Goal: Task Accomplishment & Management: Complete application form

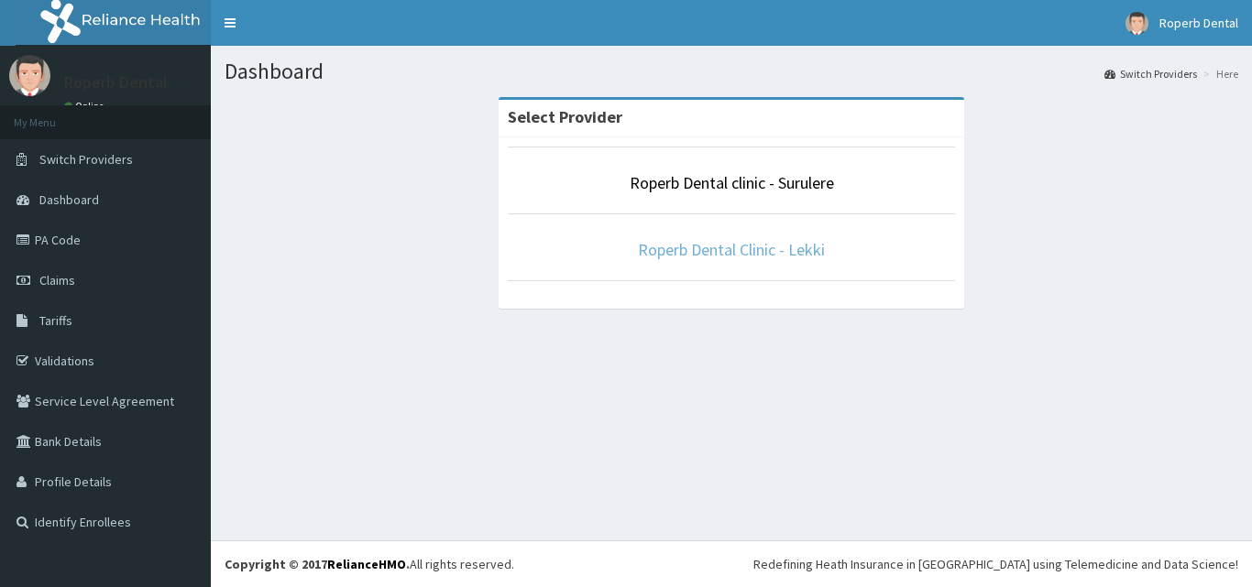
click at [730, 252] on link "Roperb Dental Clinic - Lekki" at bounding box center [731, 249] width 187 height 21
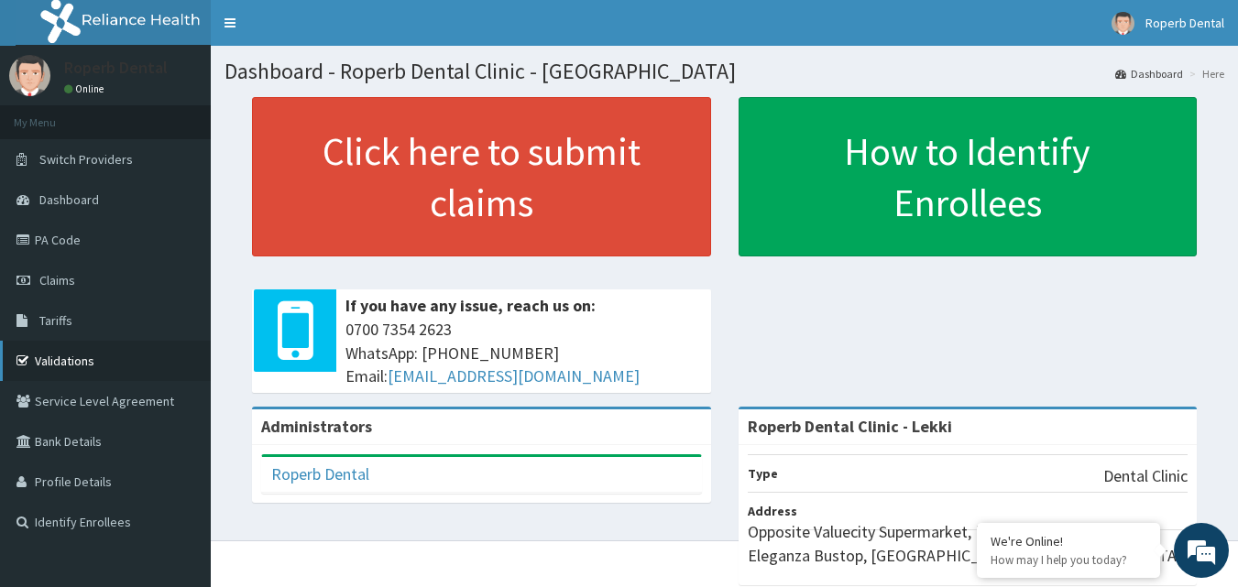
click at [84, 373] on link "Validations" at bounding box center [105, 361] width 211 height 40
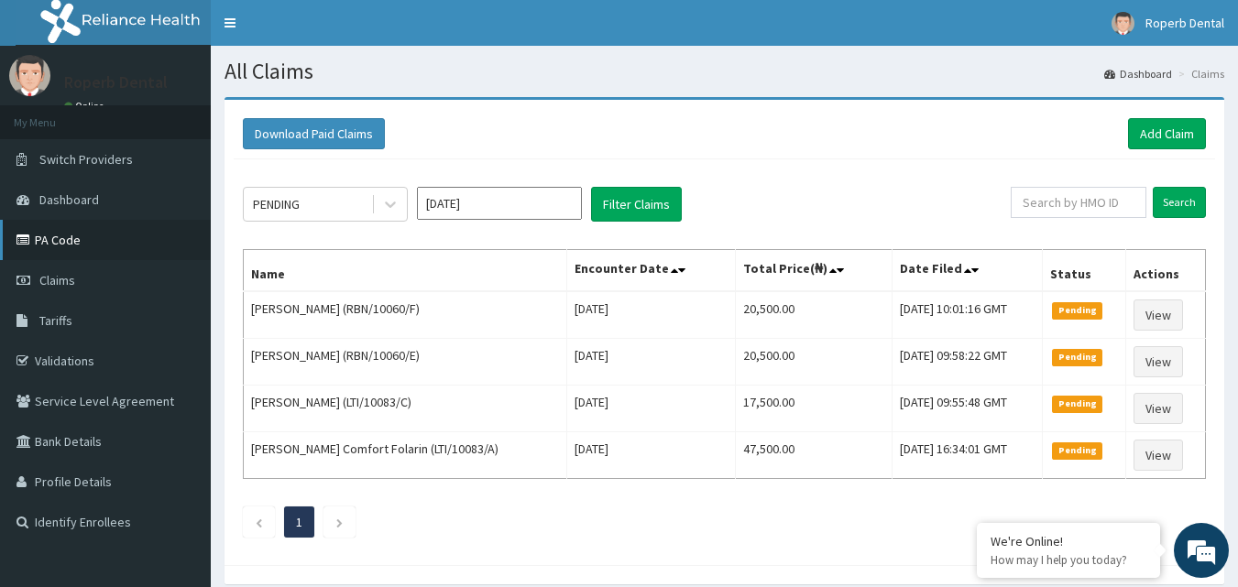
click at [72, 237] on link "PA Code" at bounding box center [105, 240] width 211 height 40
click at [1168, 122] on link "Add Claim" at bounding box center [1167, 133] width 78 height 31
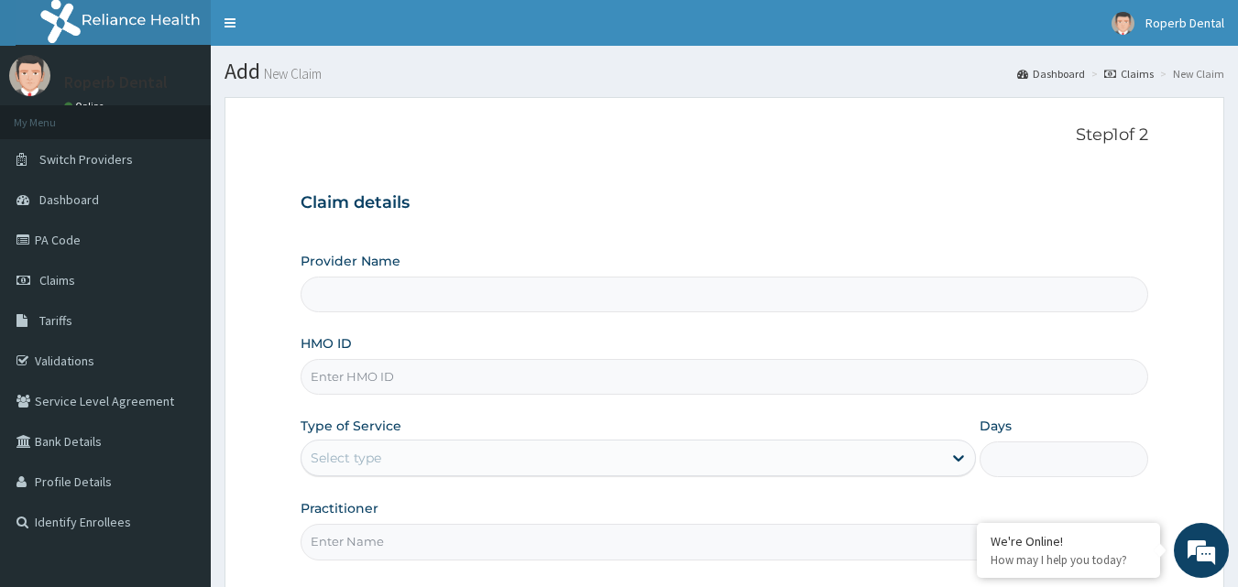
click at [546, 374] on input "HMO ID" at bounding box center [725, 377] width 849 height 36
type input "Roperb Dental Clinic - Lekki"
type input "FSO/10039/A"
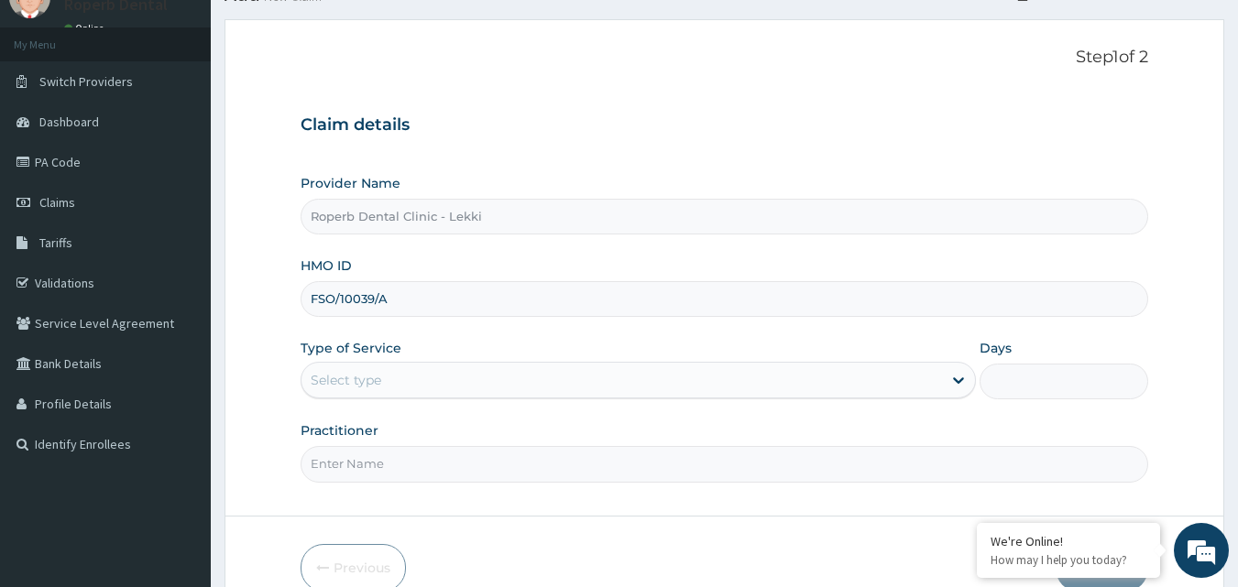
scroll to position [80, 0]
click at [583, 369] on div "Select type" at bounding box center [622, 378] width 641 height 29
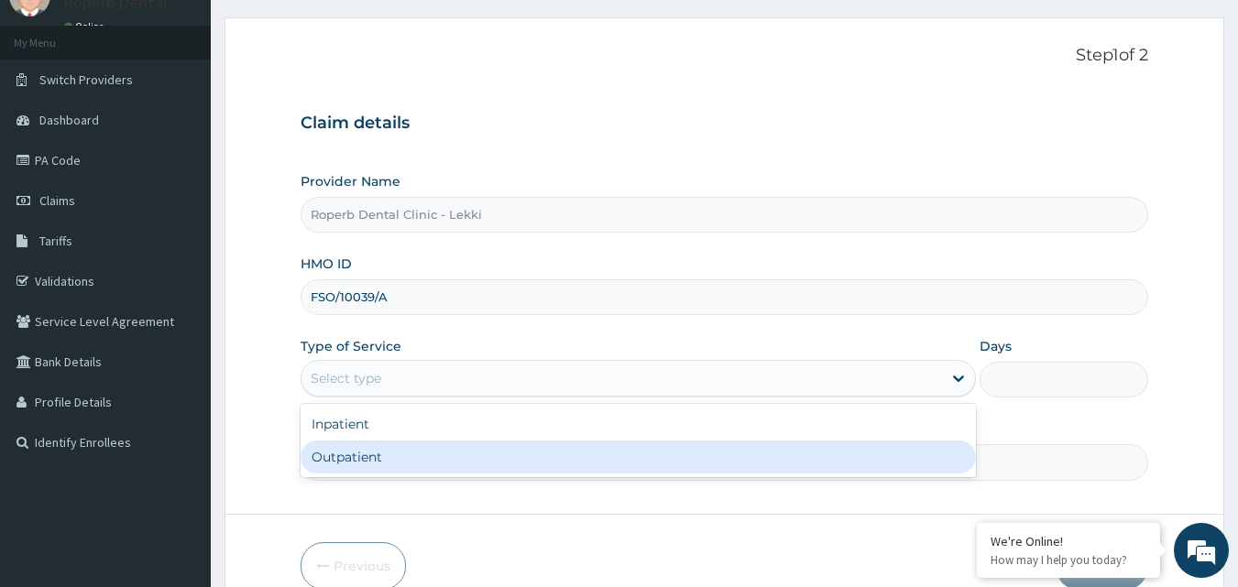
click at [554, 466] on div "Outpatient" at bounding box center [638, 457] width 675 height 33
type input "1"
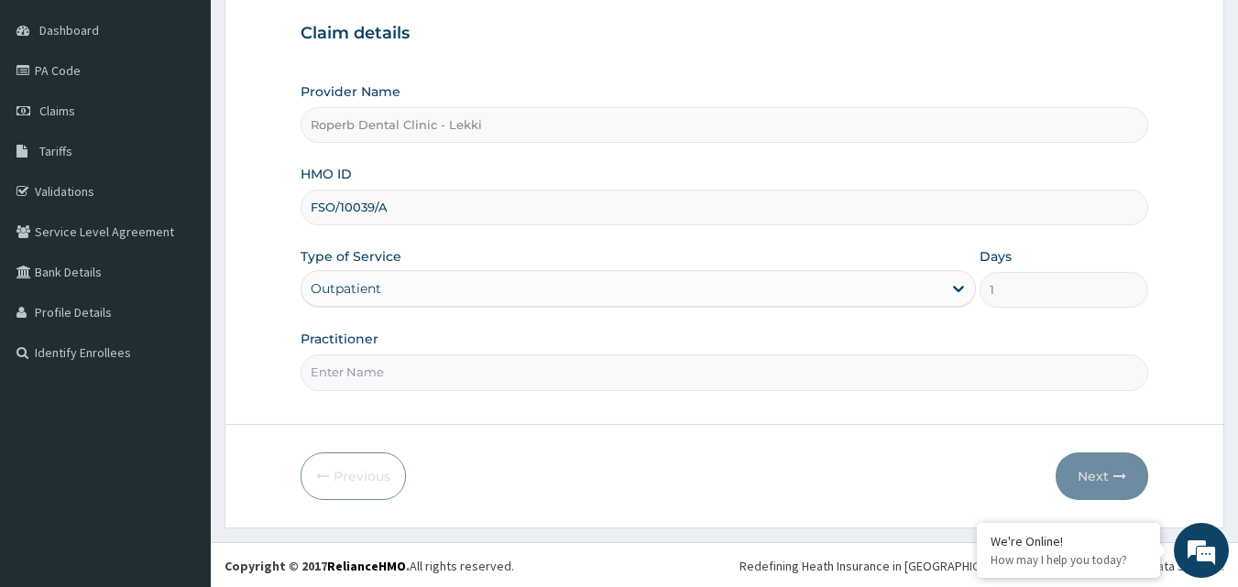
scroll to position [171, 0]
click at [673, 370] on input "Practitioner" at bounding box center [725, 371] width 849 height 36
type input "Dr Aisha"
click at [1122, 482] on button "Next" at bounding box center [1102, 475] width 93 height 48
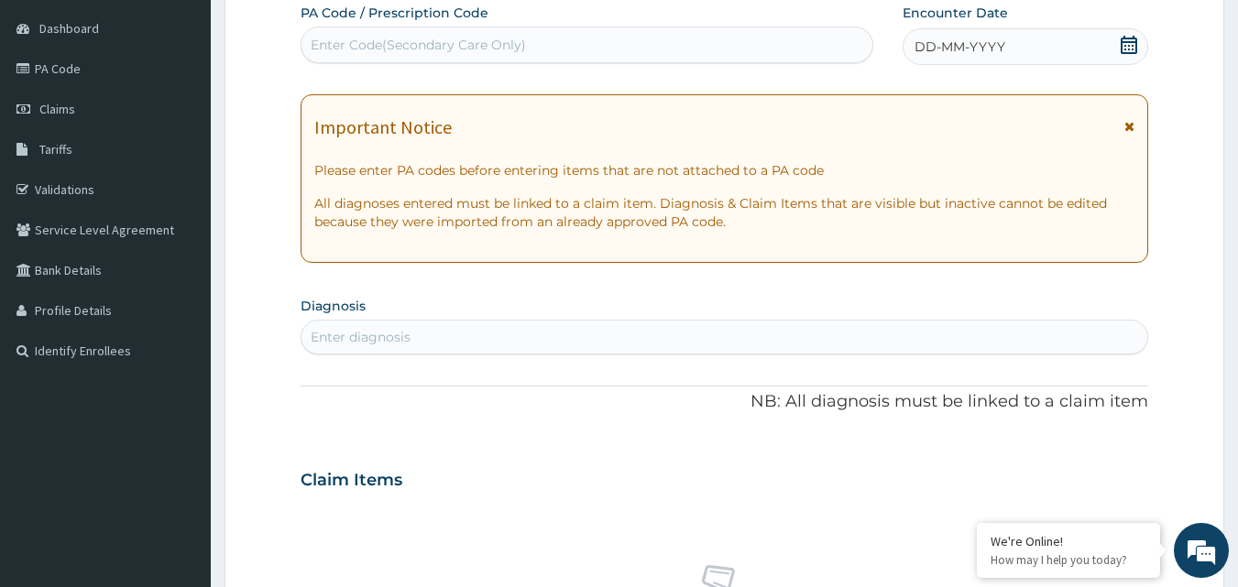
click at [609, 34] on div "Enter Code(Secondary Care Only)" at bounding box center [588, 44] width 572 height 29
paste input "PA/CD956D"
type input "PA/CD956D"
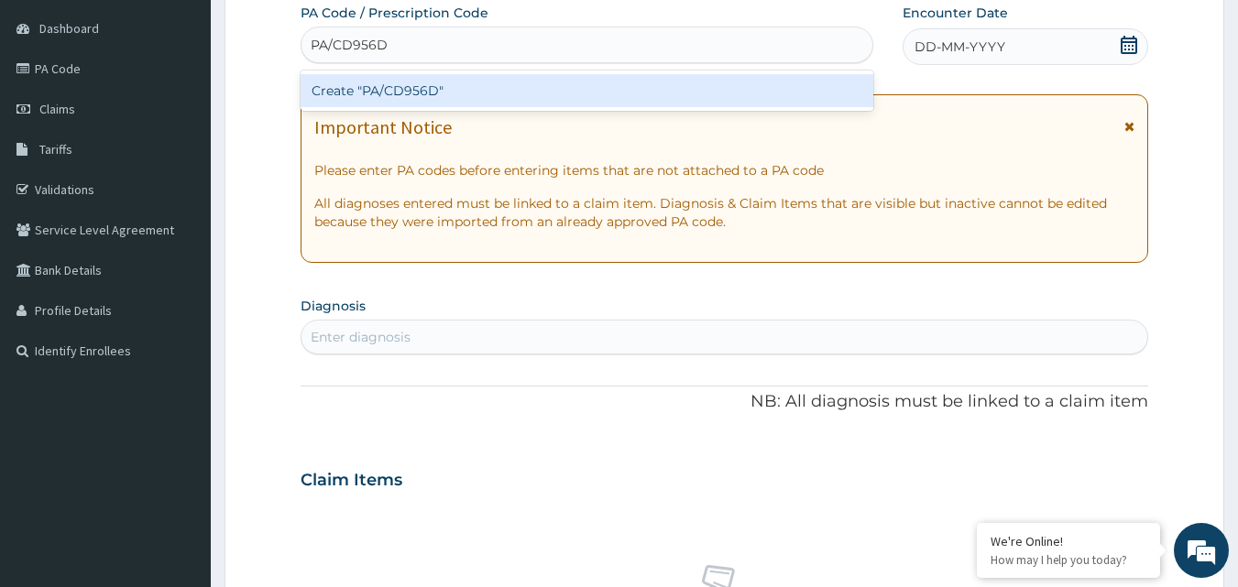
click at [587, 93] on div "Create "PA/CD956D"" at bounding box center [588, 90] width 574 height 33
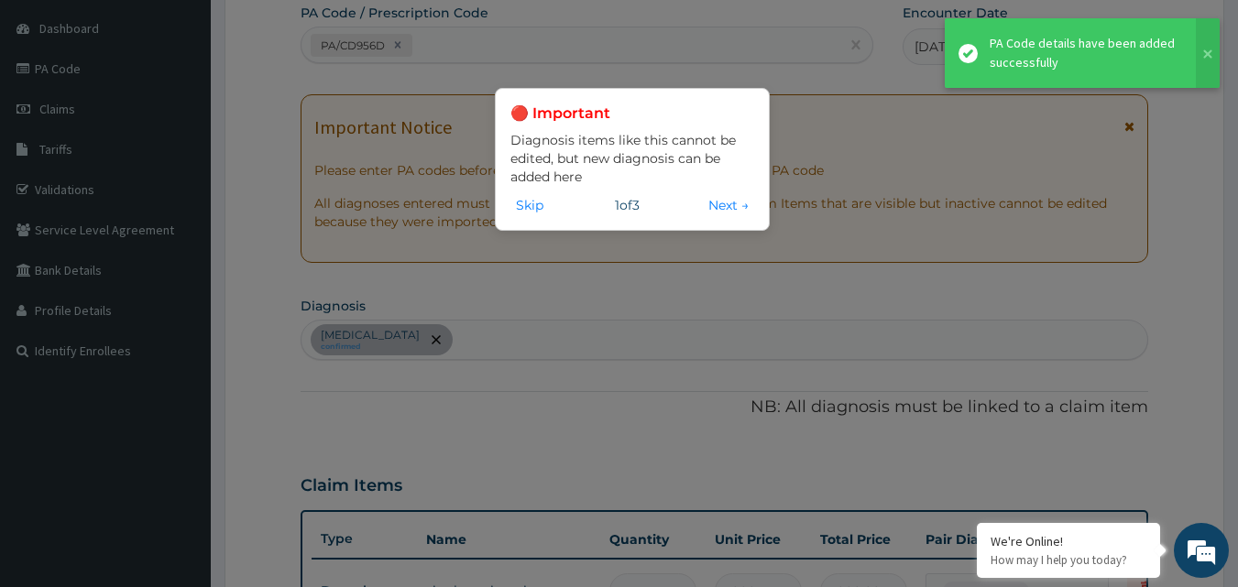
scroll to position [532, 0]
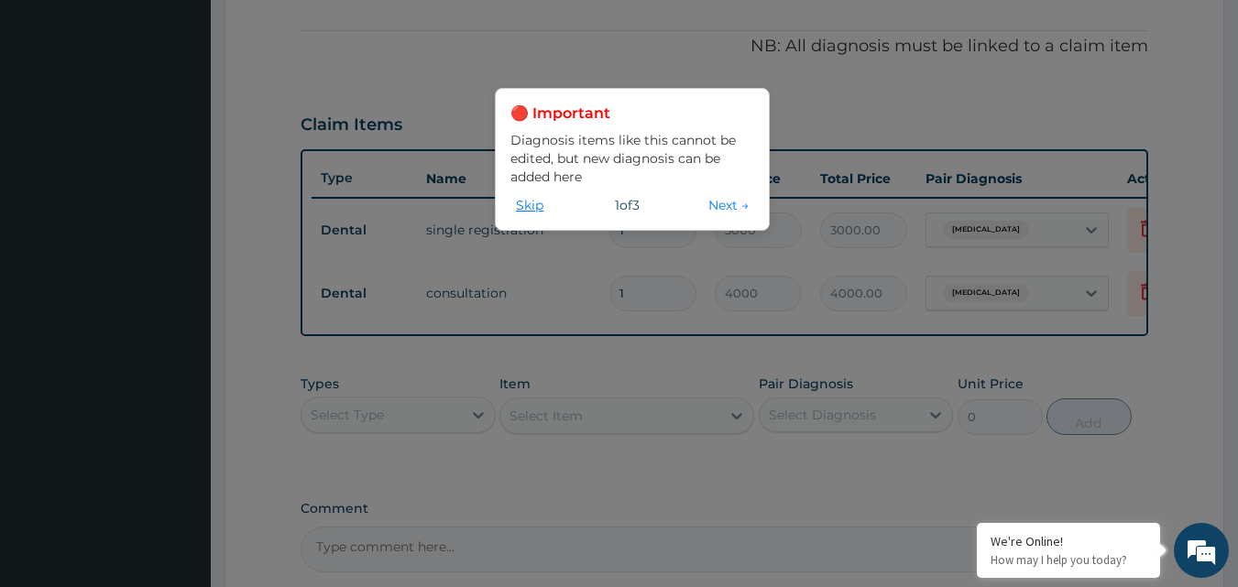
click at [538, 206] on button "Skip" at bounding box center [529, 205] width 38 height 20
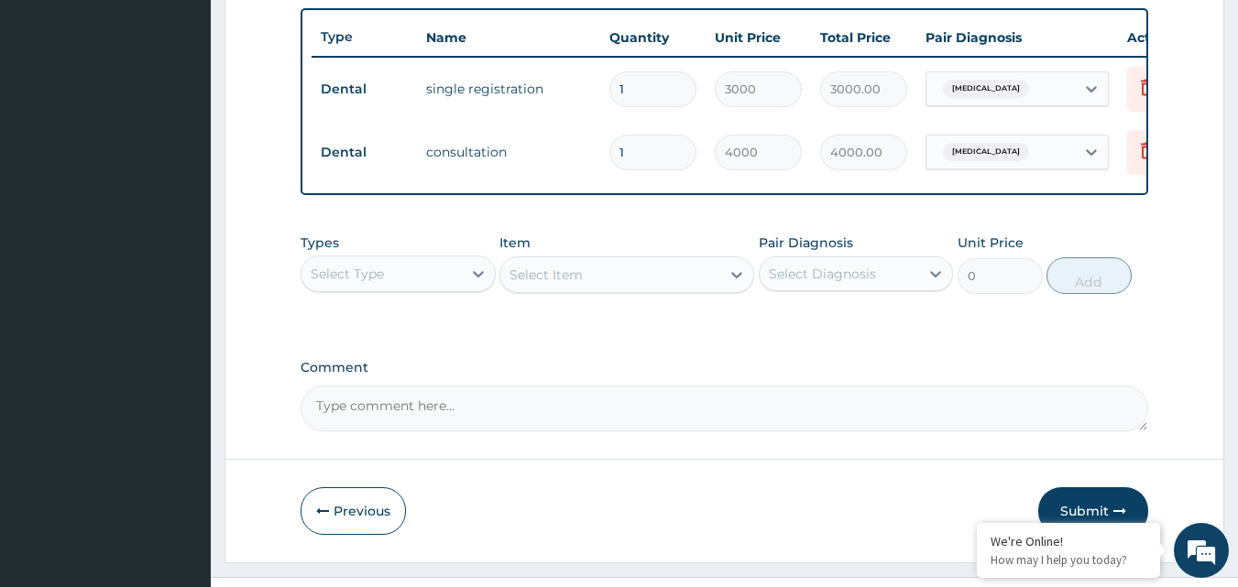
scroll to position [724, 0]
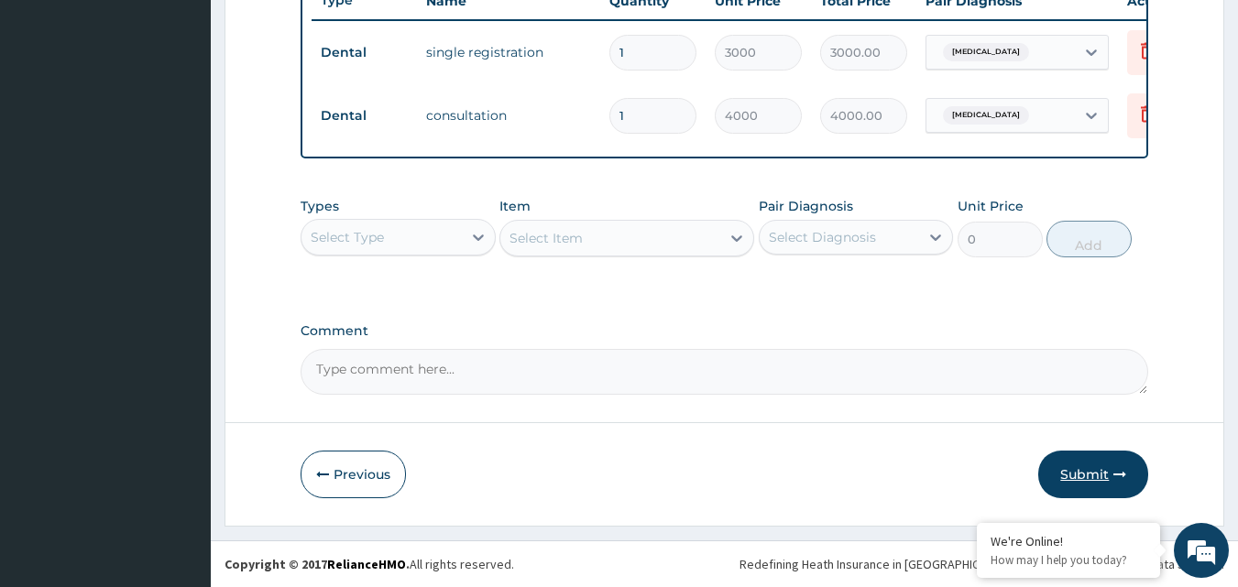
click at [1115, 476] on icon "button" at bounding box center [1119, 474] width 13 height 13
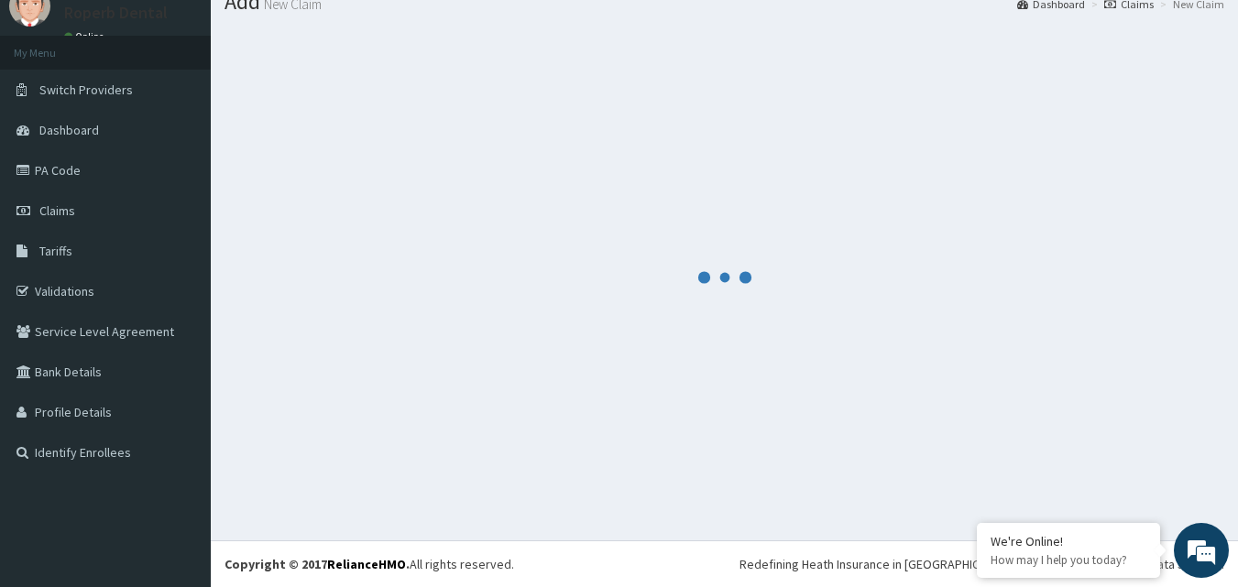
scroll to position [70, 0]
